Goal: Answer question/provide support

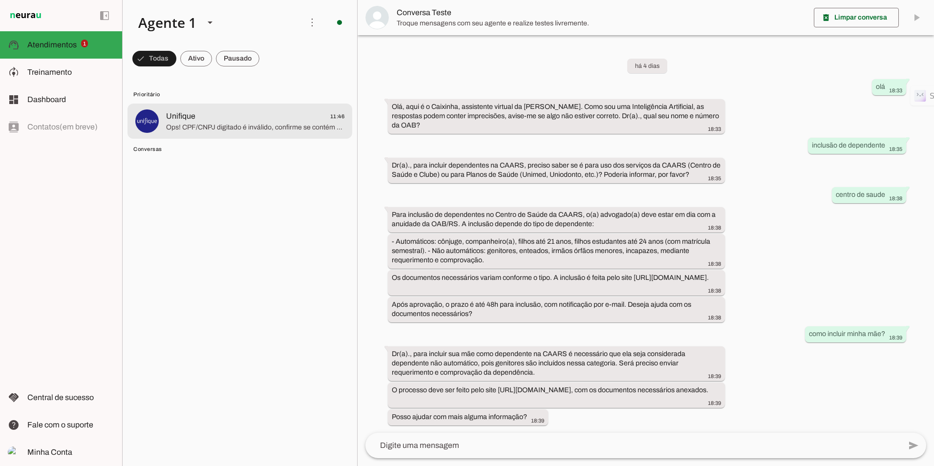
click at [179, 124] on span "Ops! CPF/CNPJ digitado é inválido, confirme se contém 11 dígitos para CPF ou 14…" at bounding box center [255, 128] width 178 height 10
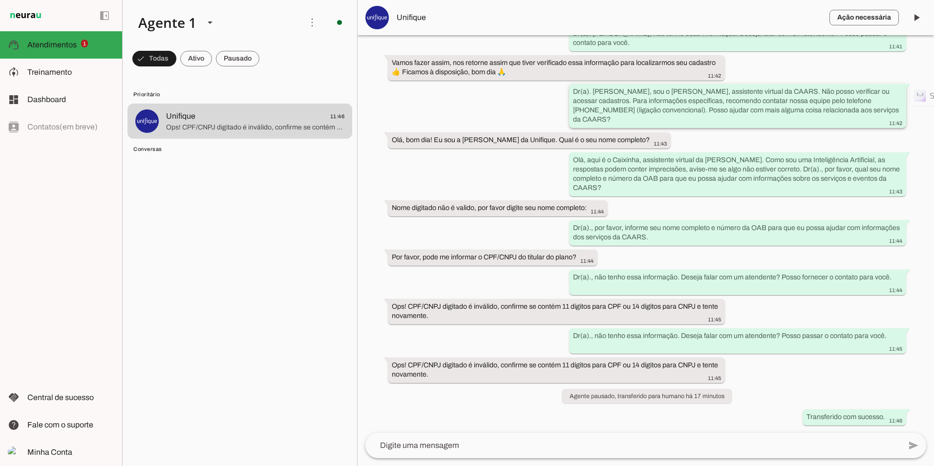
scroll to position [725, 0]
click at [917, 16] on span at bounding box center [916, 17] width 23 height 23
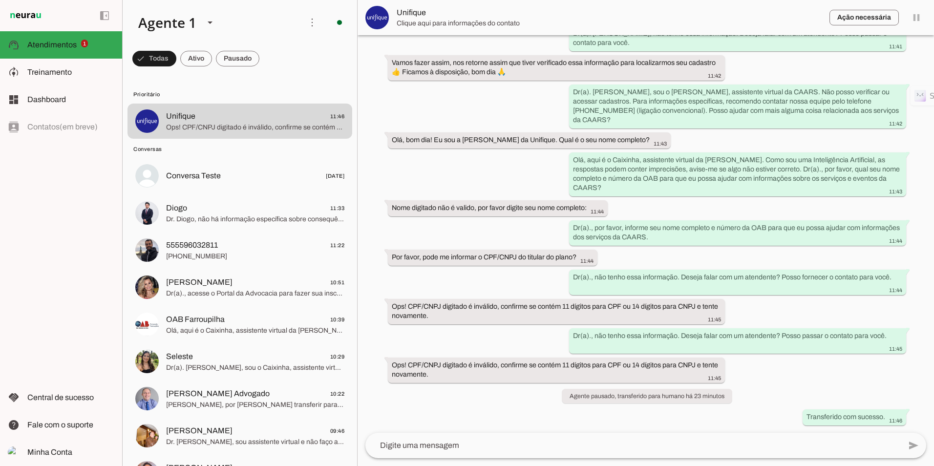
scroll to position [0, 0]
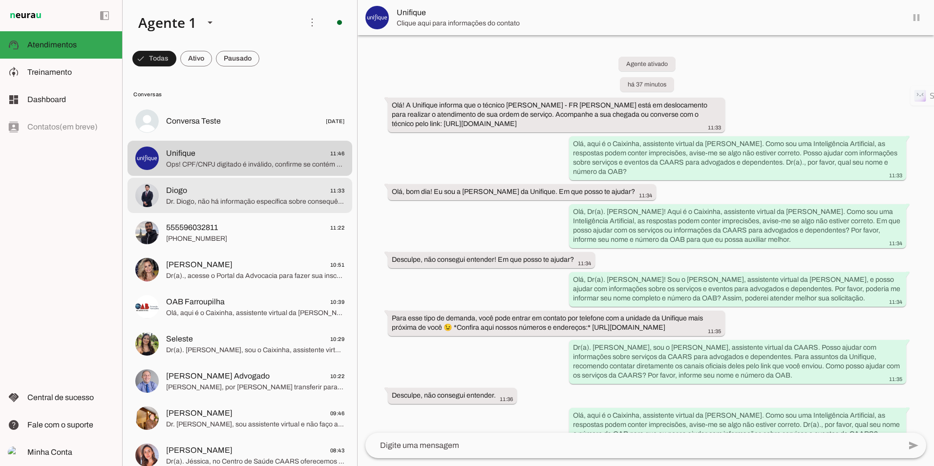
click at [259, 197] on span "Dr. Diogo, não há informação específica sobre consequências de não emitir a car…" at bounding box center [255, 202] width 178 height 10
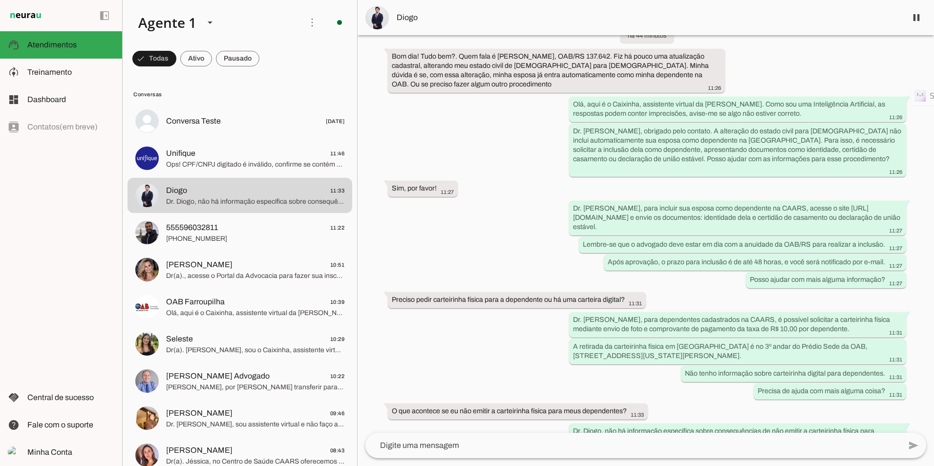
scroll to position [90, 0]
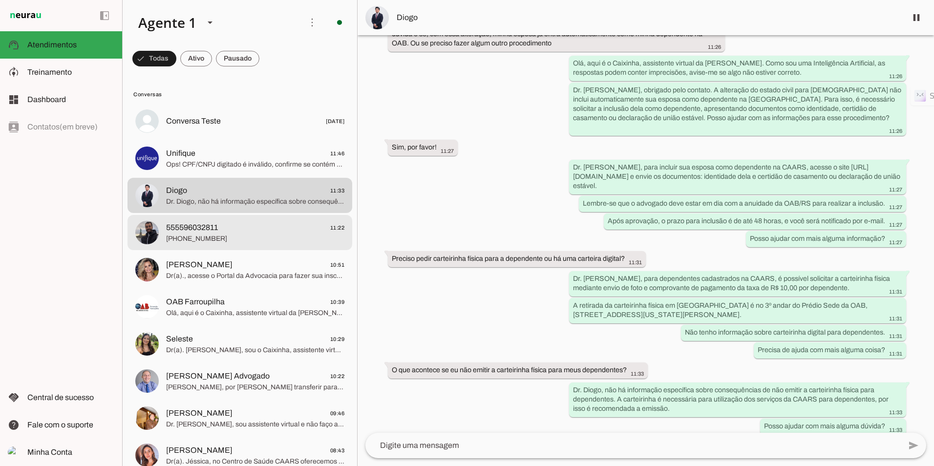
click at [212, 232] on span "555596032811" at bounding box center [192, 228] width 52 height 12
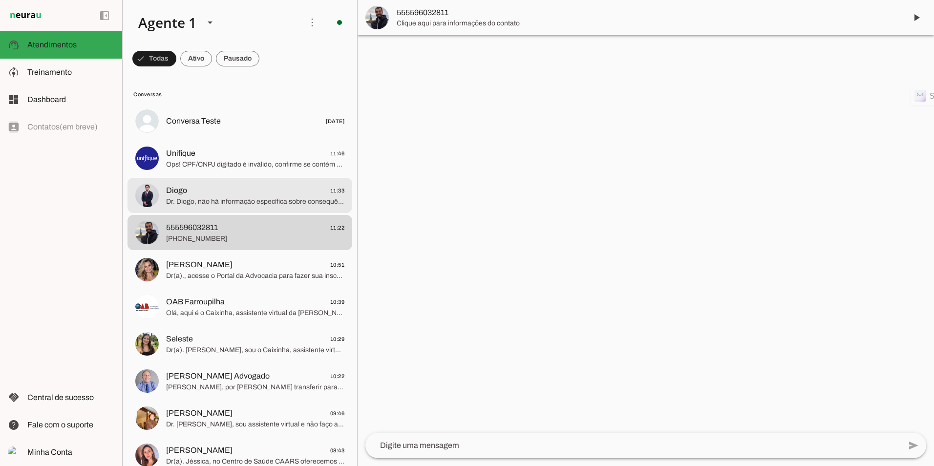
click at [237, 198] on span "Dr. Diogo, não há informação específica sobre consequências de não emitir a car…" at bounding box center [255, 202] width 178 height 10
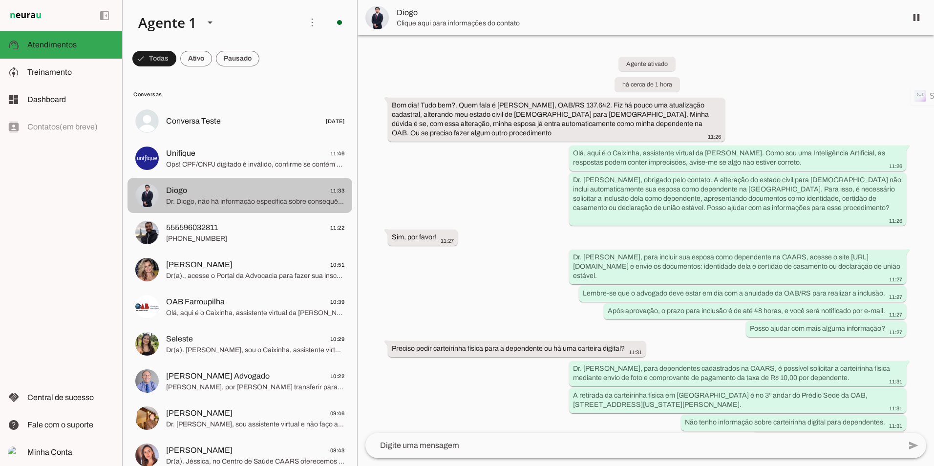
scroll to position [90, 0]
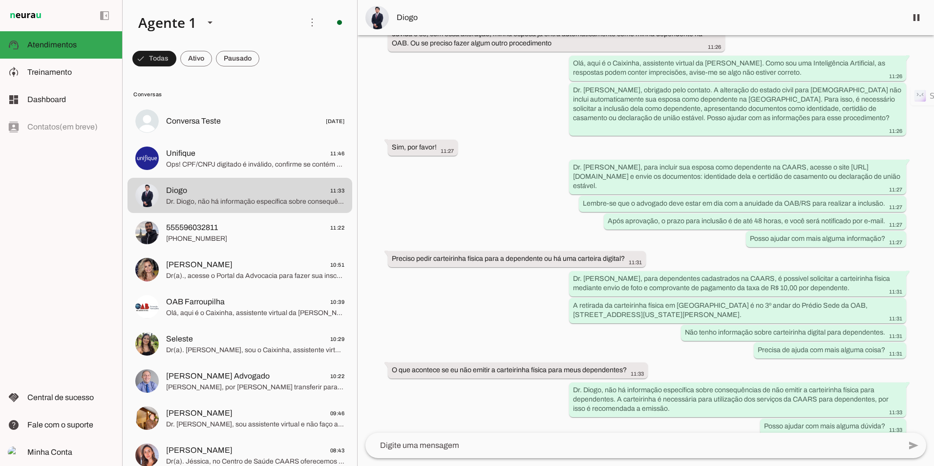
click at [378, 24] on img at bounding box center [377, 17] width 23 height 23
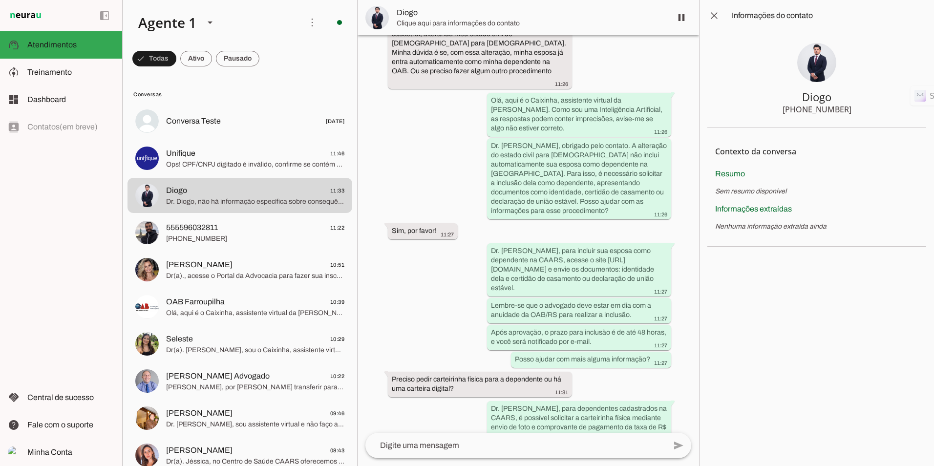
scroll to position [285, 0]
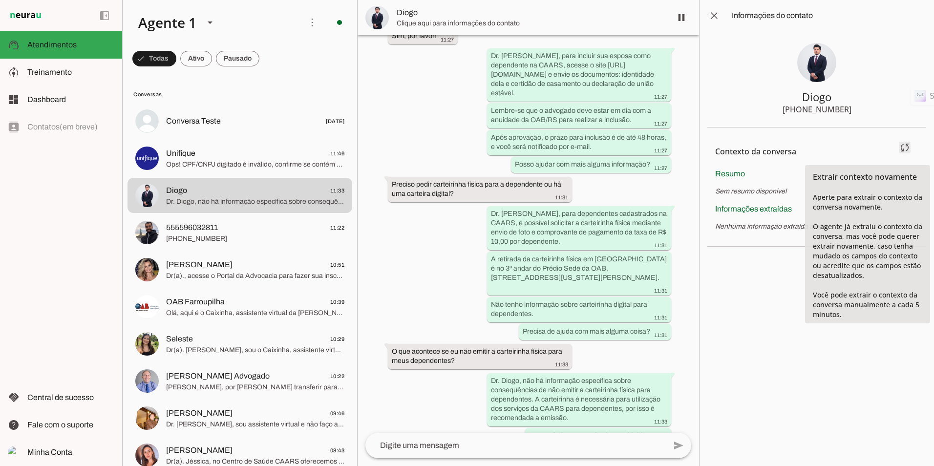
click at [903, 153] on span at bounding box center [904, 147] width 23 height 23
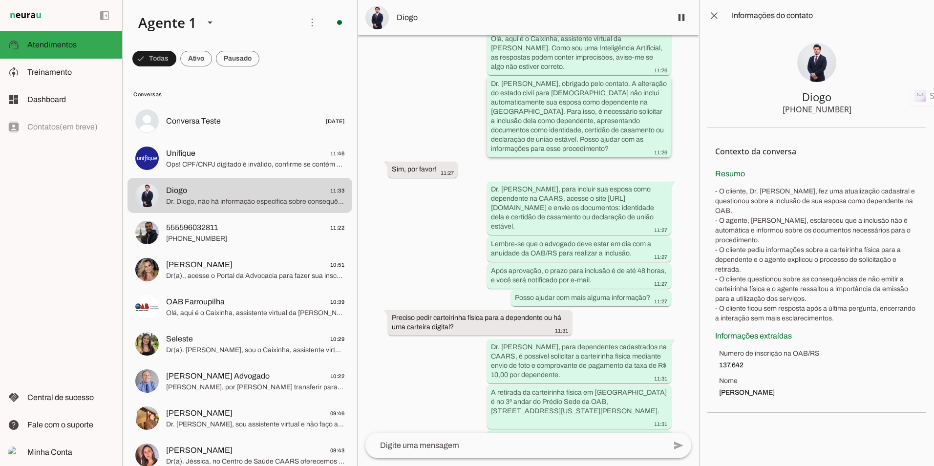
scroll to position [0, 0]
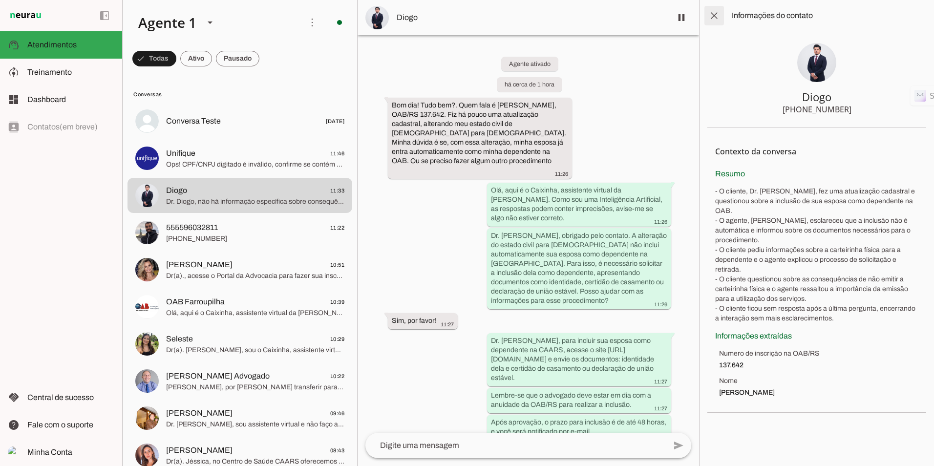
click at [713, 15] on span at bounding box center [714, 15] width 23 height 23
